Goal: Transaction & Acquisition: Purchase product/service

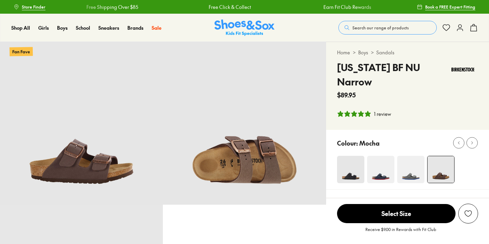
select select "*"
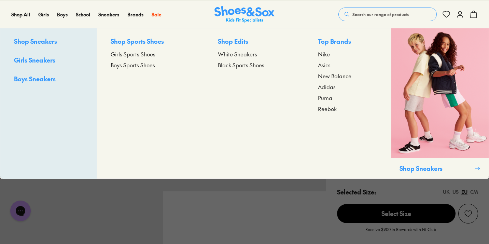
scroll to position [13, 0]
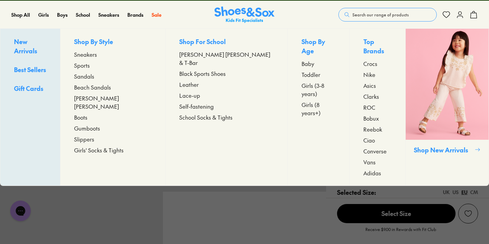
click at [94, 77] on span "Sandals" at bounding box center [84, 76] width 20 height 8
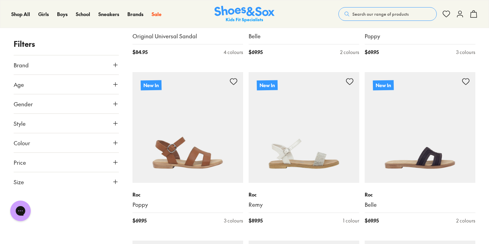
scroll to position [767, 0]
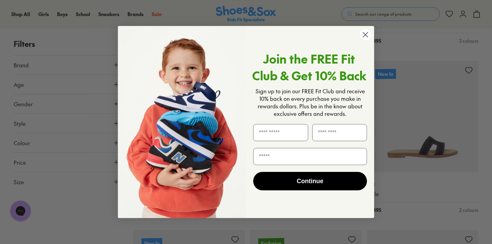
click at [367, 33] on circle "Close dialog" at bounding box center [365, 34] width 11 height 11
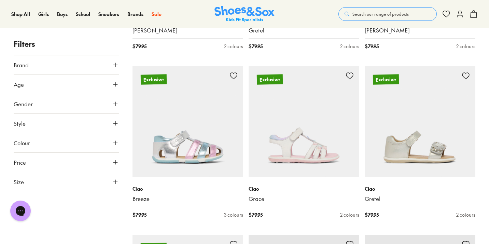
scroll to position [1450, 0]
